Goal: Navigation & Orientation: Understand site structure

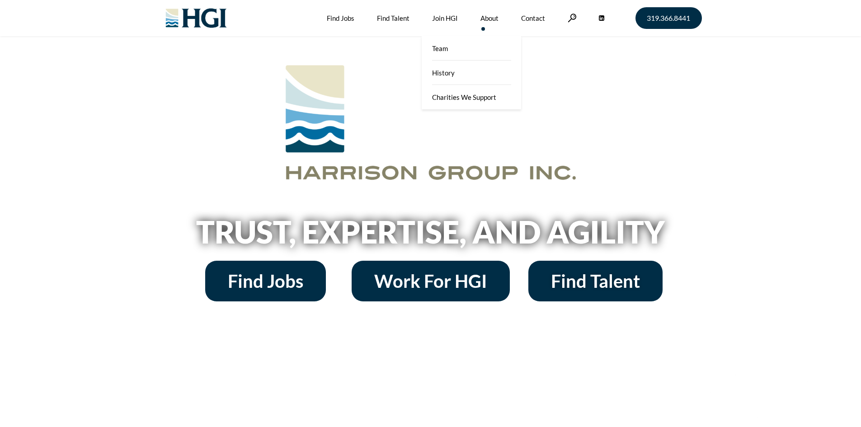
click at [493, 20] on link "About" at bounding box center [489, 18] width 18 height 36
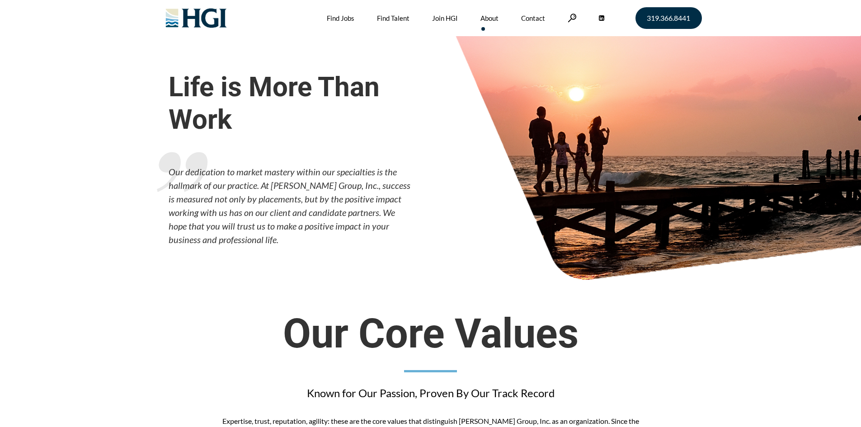
click at [199, 17] on img at bounding box center [196, 18] width 73 height 36
